Goal: Use online tool/utility: Use online tool/utility

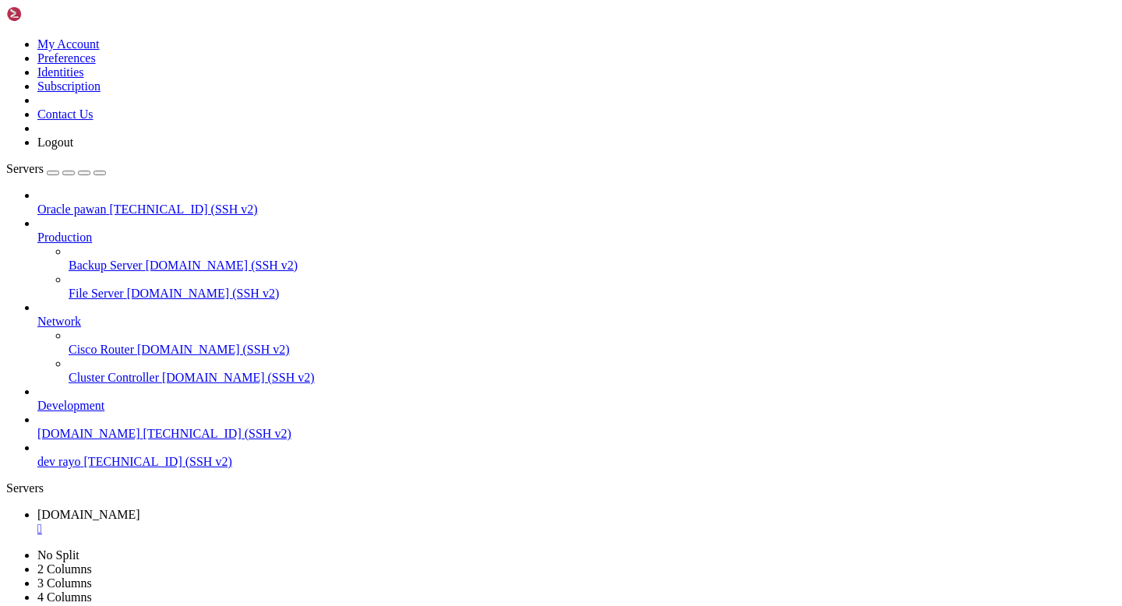
scroll to position [49260, 0]
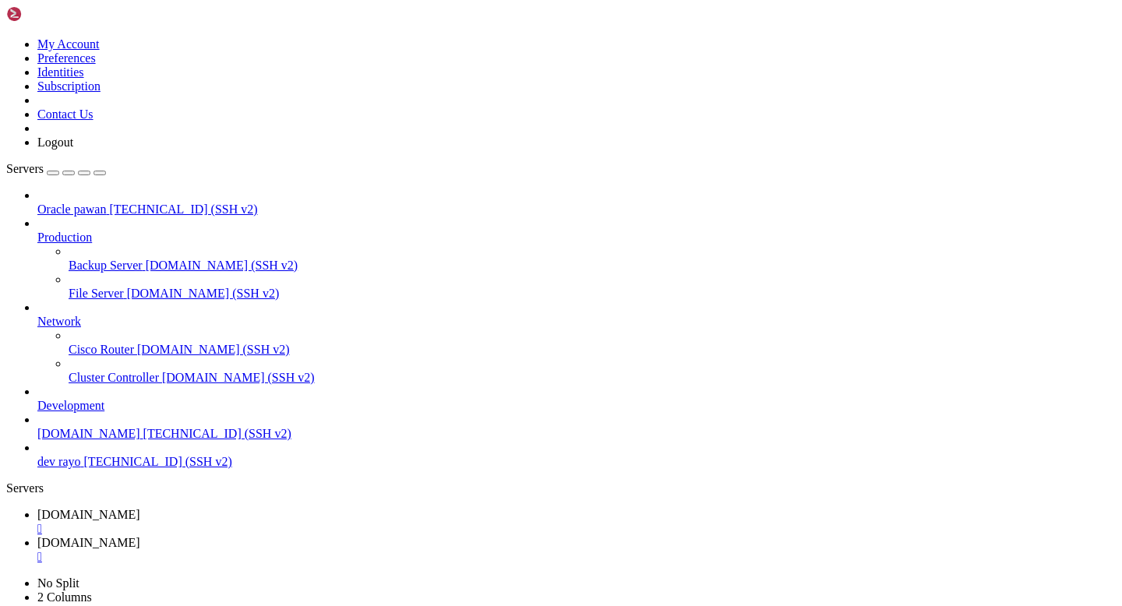
type input "/home/ubuntu/Rayo-backend/logs"
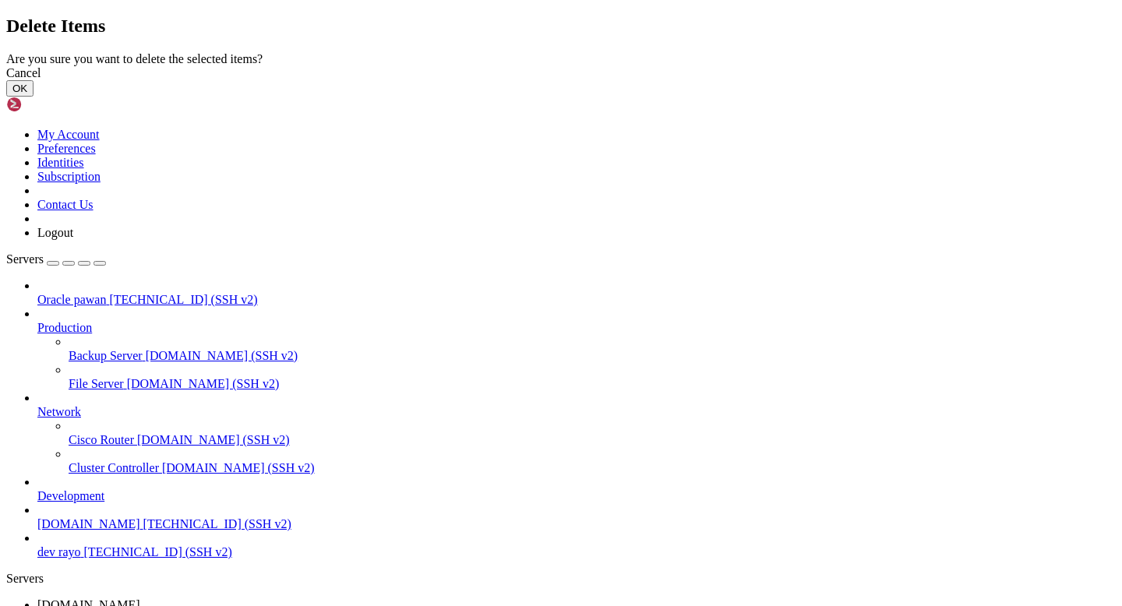
click at [34, 97] on button "OK" at bounding box center [19, 88] width 27 height 16
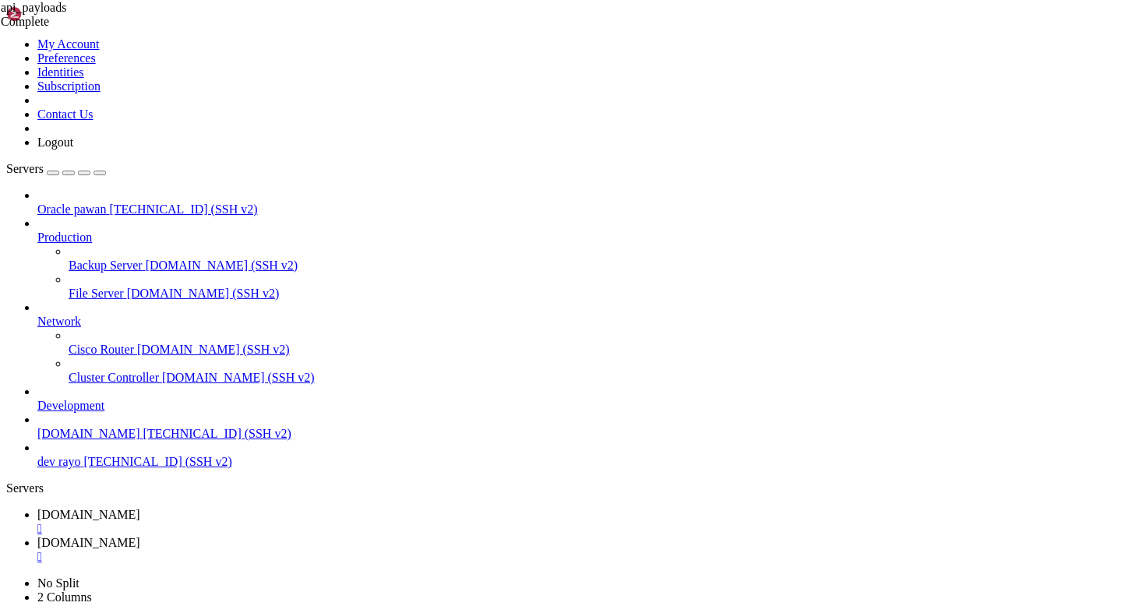
click at [140, 508] on span "[DOMAIN_NAME]" at bounding box center [88, 514] width 103 height 13
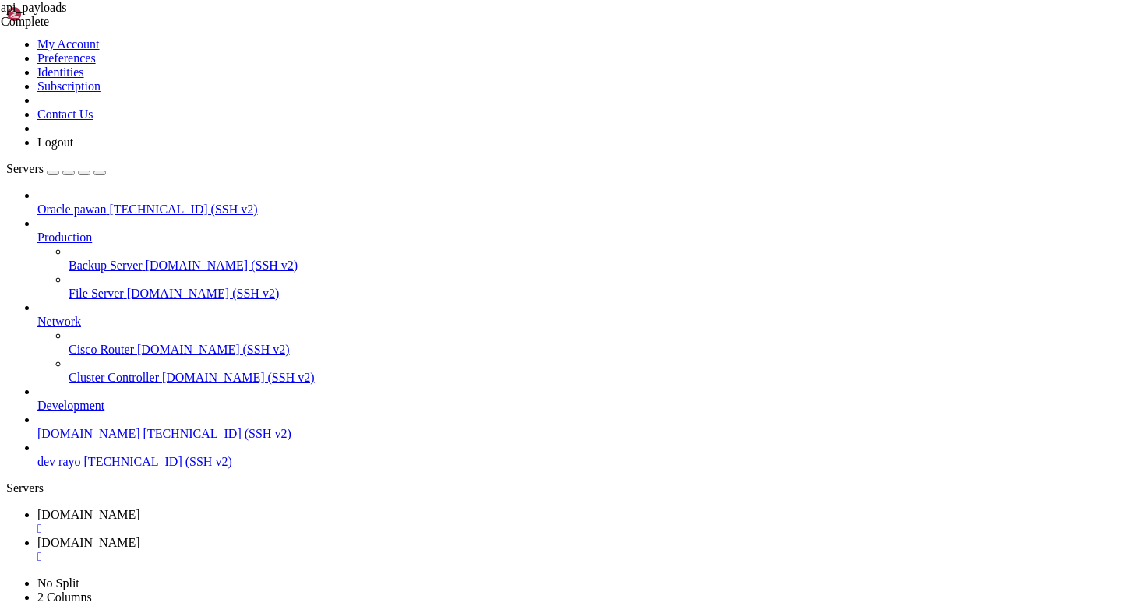
scroll to position [50361, 0]
click at [140, 536] on span "[DOMAIN_NAME]" at bounding box center [88, 542] width 103 height 13
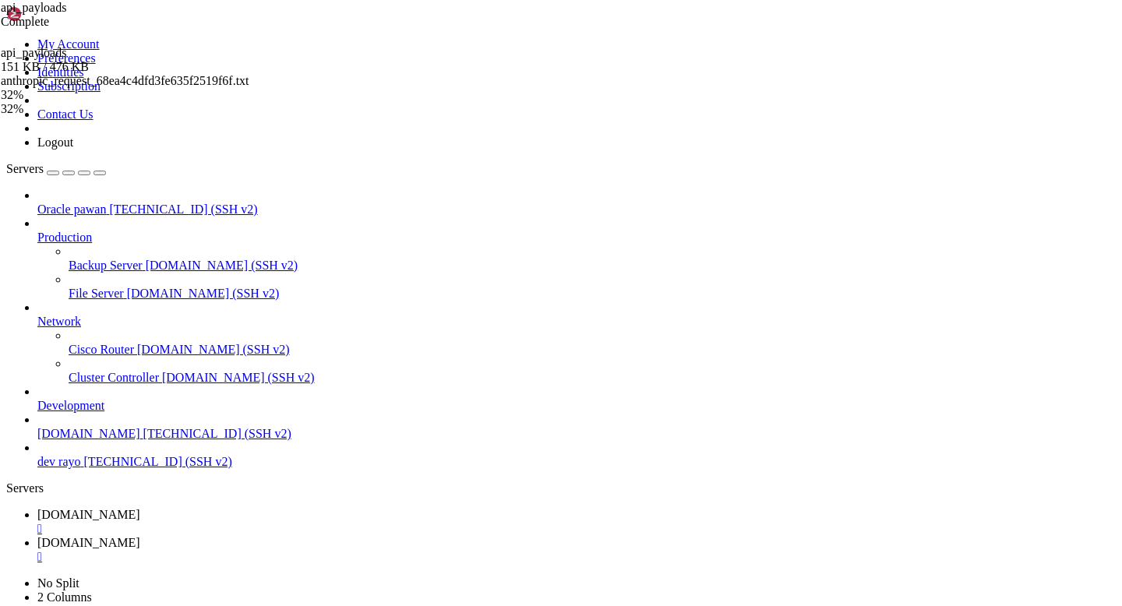
click at [285, 508] on link "[DOMAIN_NAME] " at bounding box center [576, 522] width 1079 height 28
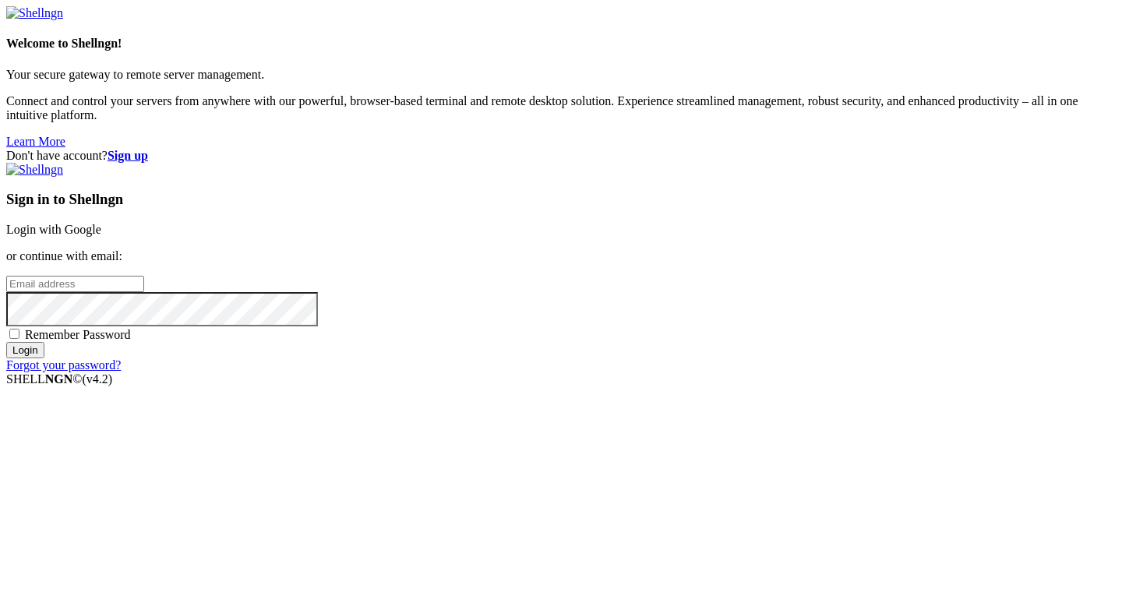
click at [101, 224] on link "Login with Google" at bounding box center [53, 229] width 95 height 13
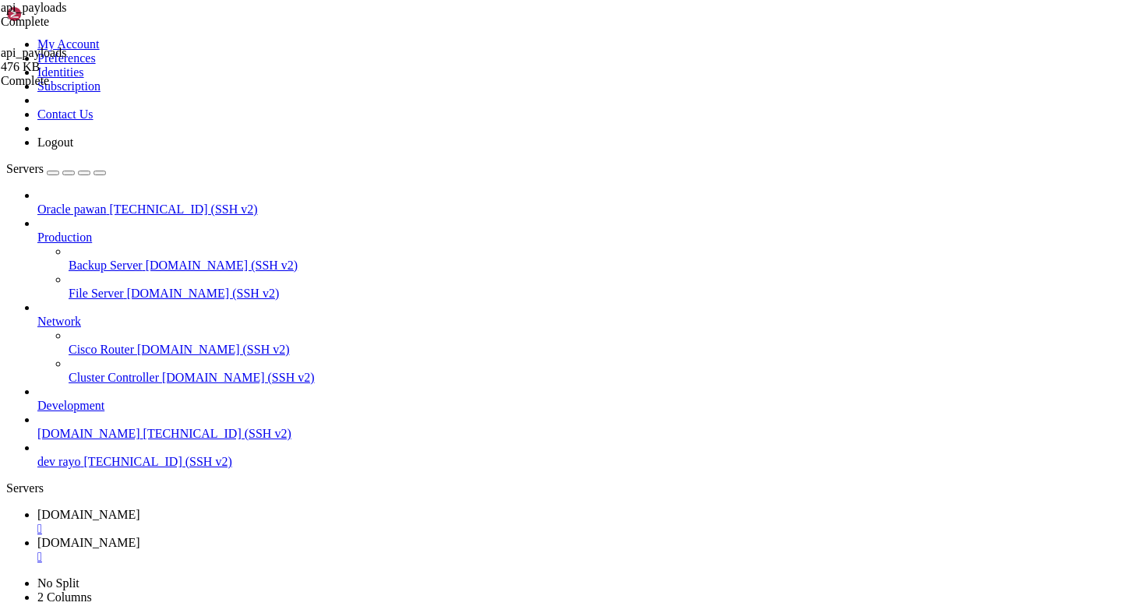
scroll to position [63908, 0]
